Goal: Information Seeking & Learning: Learn about a topic

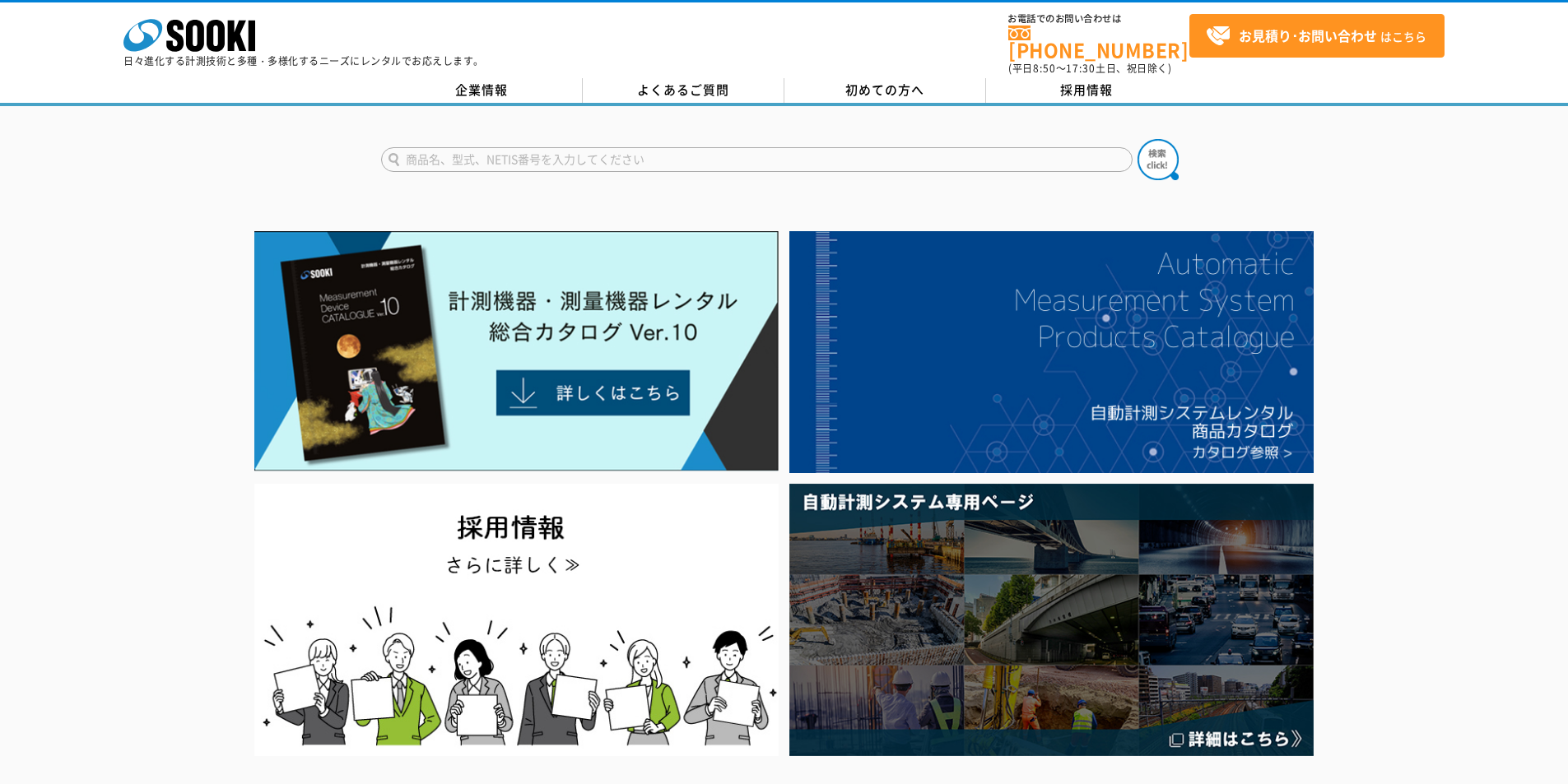
click at [491, 151] on input "text" at bounding box center [756, 159] width 751 height 25
type input "橋梁"
click at [1137, 139] on button at bounding box center [1158, 160] width 42 height 41
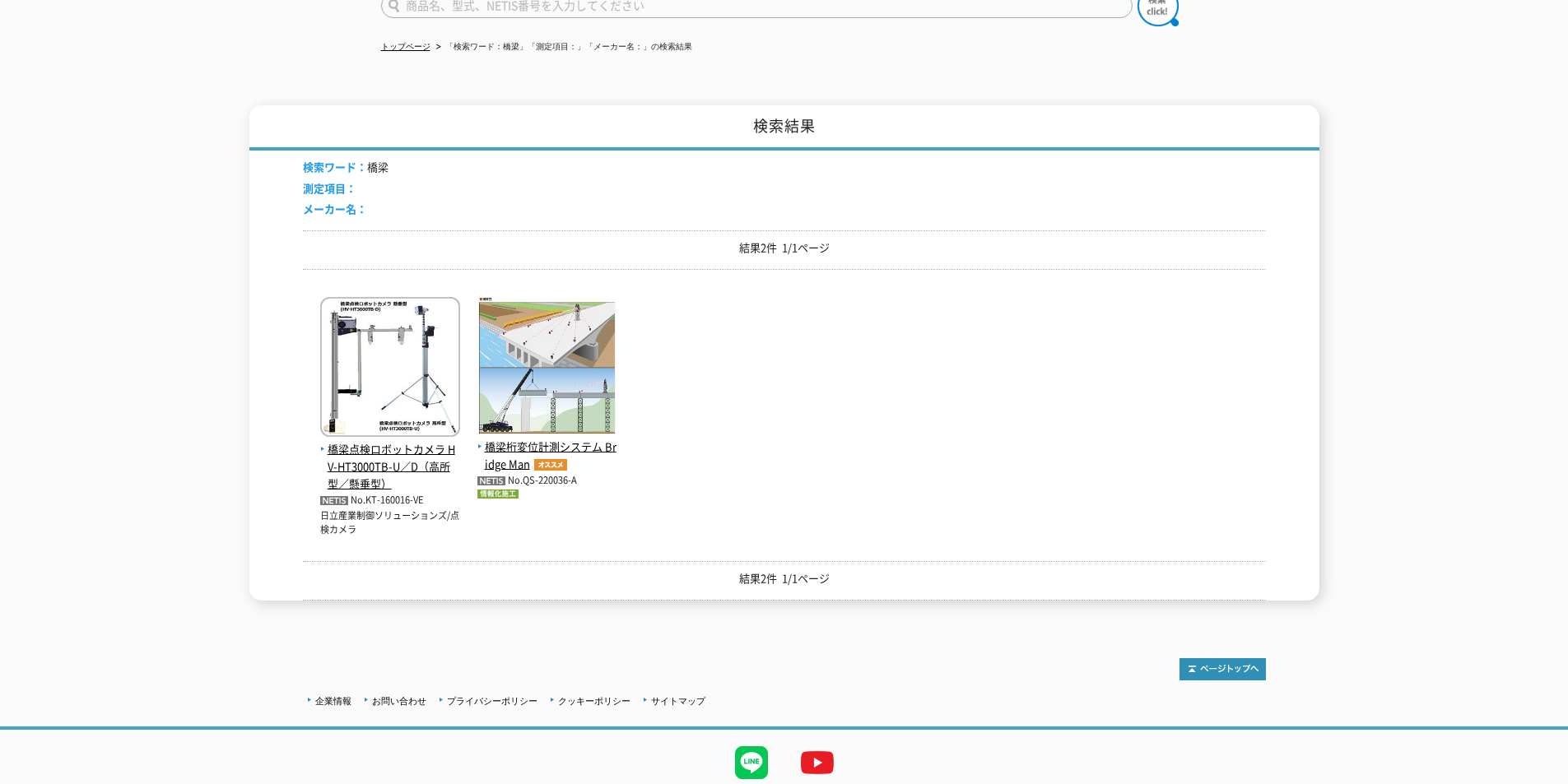
scroll to position [202, 0]
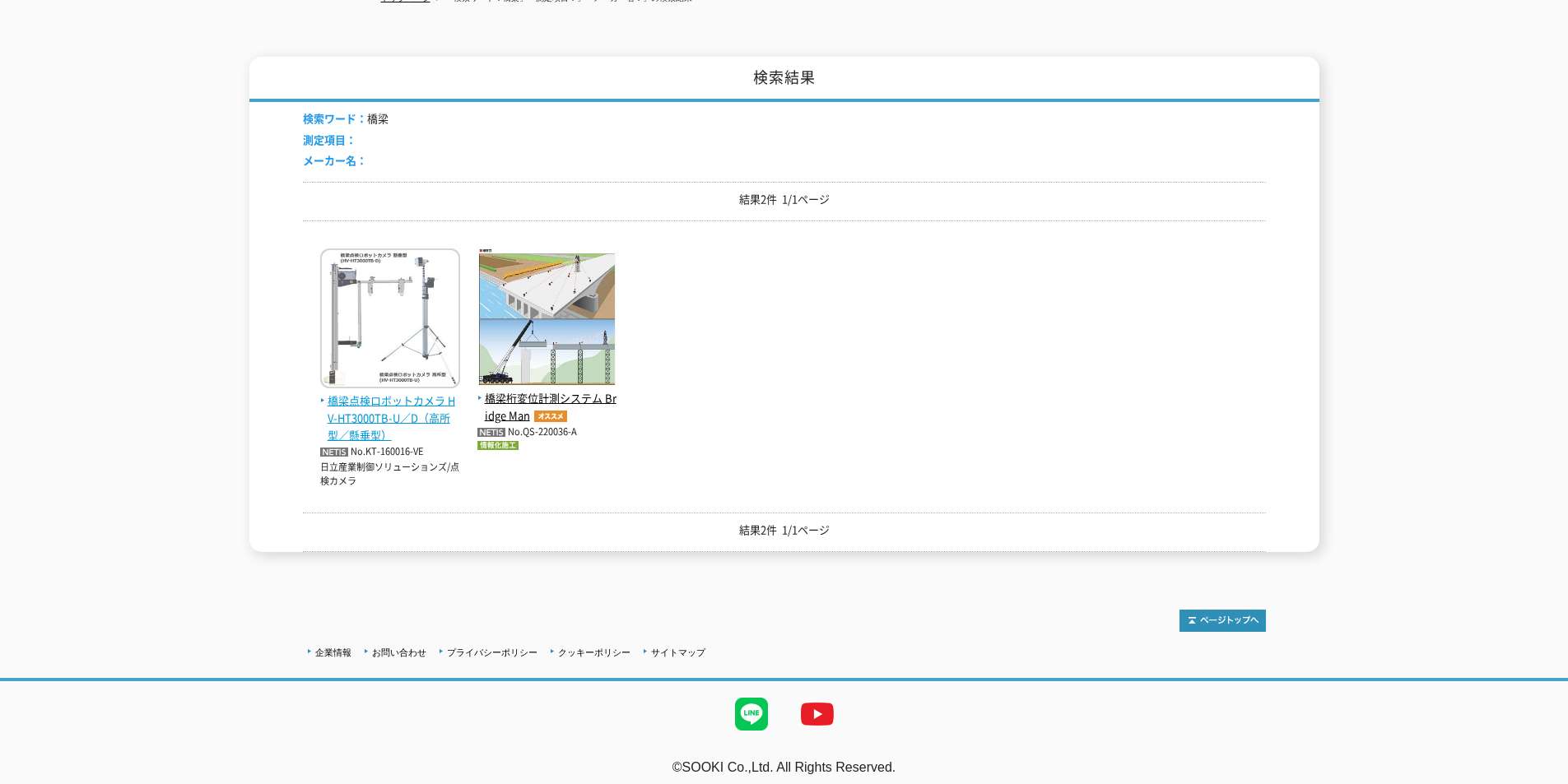
click at [398, 408] on span "橋梁点検ロボットカメラ HV-HT3000TB-U／D（高所型／懸垂型）" at bounding box center [390, 417] width 140 height 51
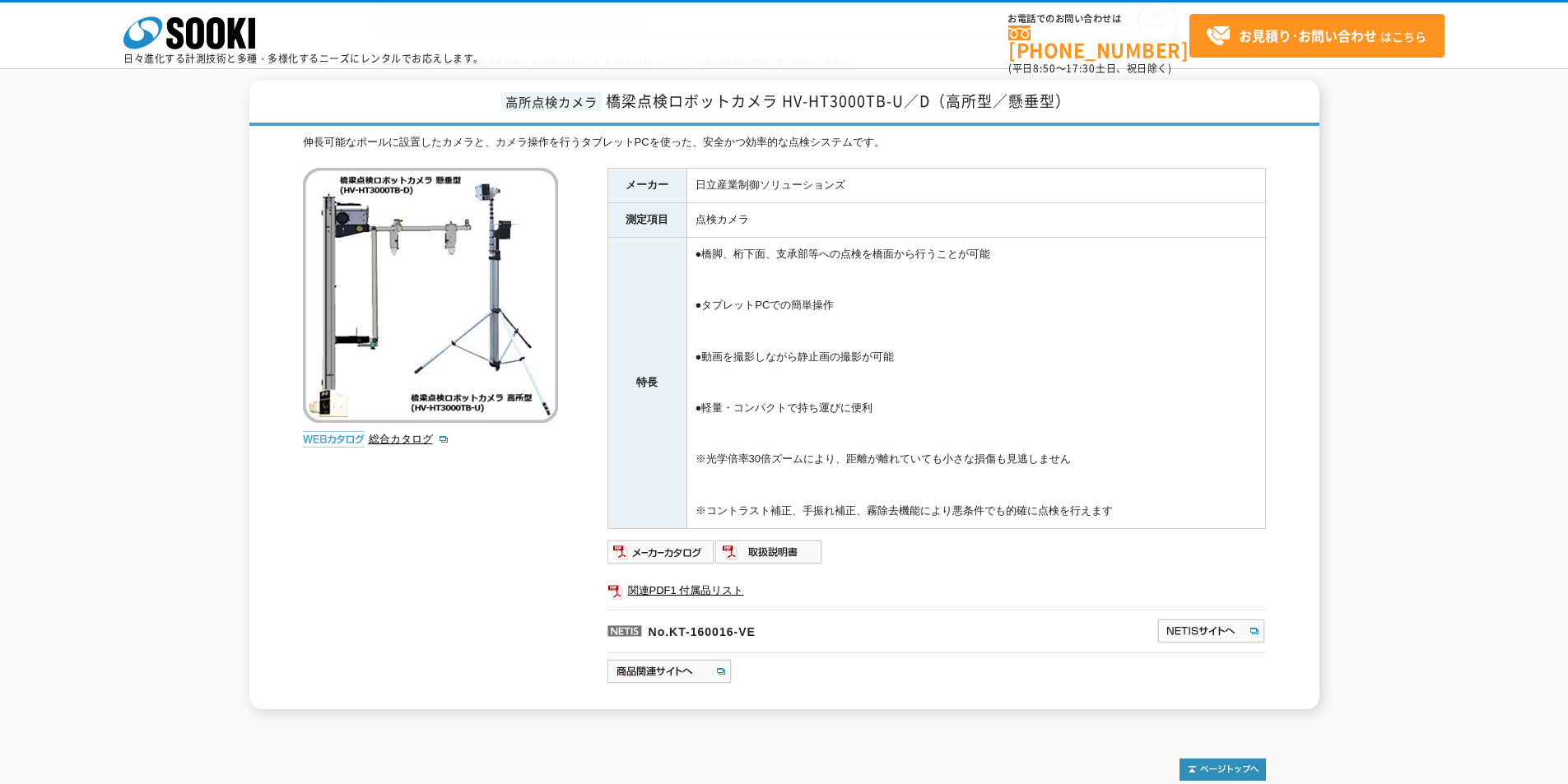
scroll to position [221, 0]
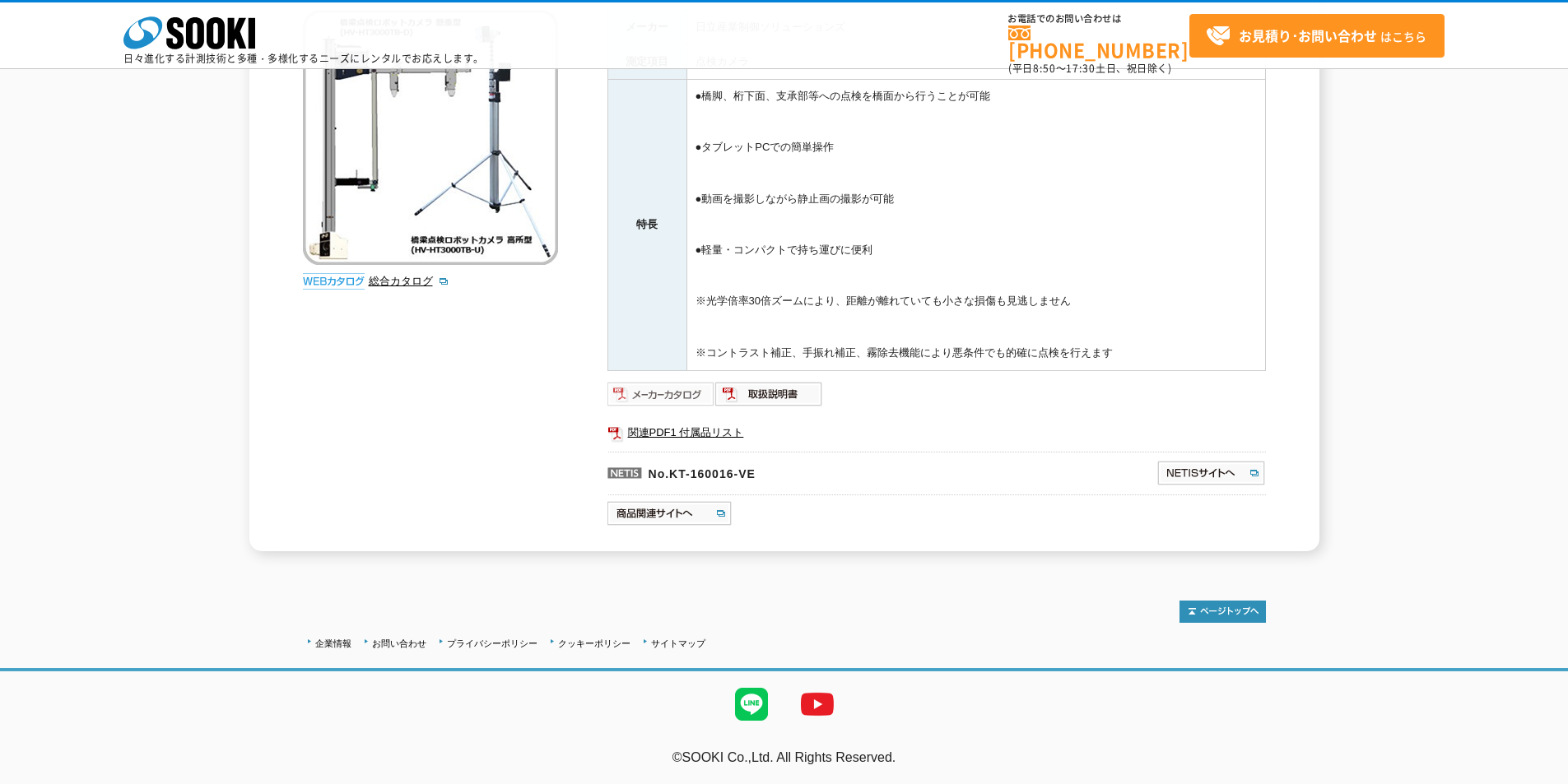
click at [665, 395] on img at bounding box center [662, 394] width 108 height 27
click at [672, 395] on img at bounding box center [662, 394] width 108 height 27
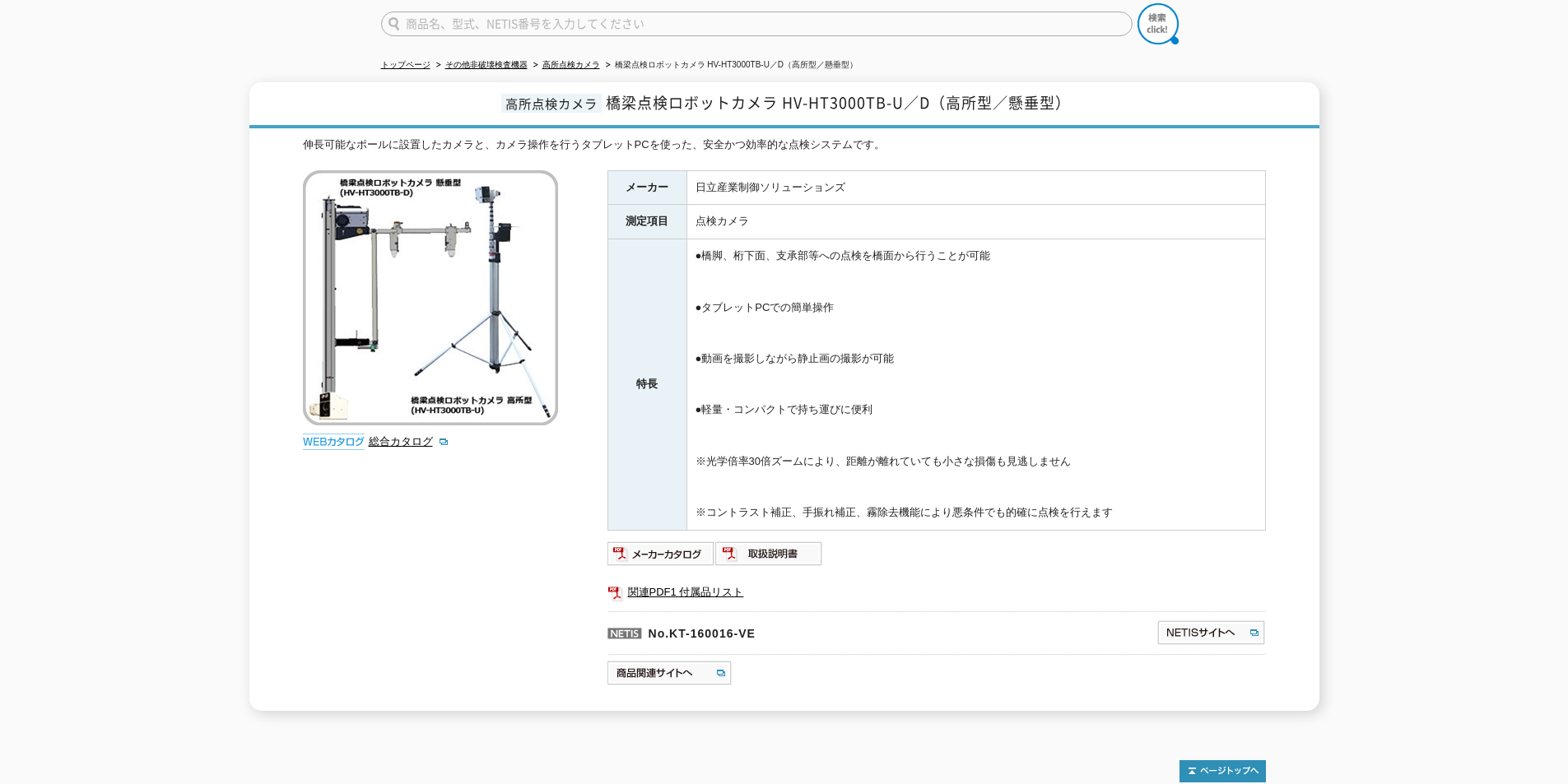
scroll to position [0, 0]
